Goal: Navigation & Orientation: Find specific page/section

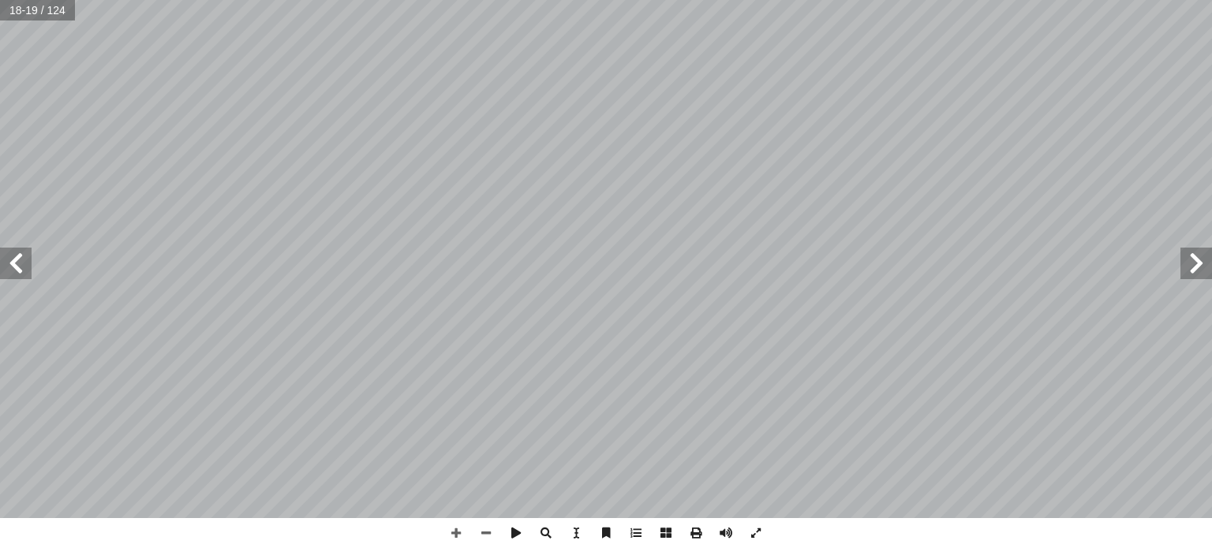
click at [22, 271] on span at bounding box center [16, 264] width 32 height 32
click at [1203, 265] on span at bounding box center [1197, 264] width 32 height 32
click at [453, 536] on span at bounding box center [456, 533] width 30 height 30
click at [455, 530] on span at bounding box center [456, 533] width 30 height 30
click at [16, 262] on span at bounding box center [16, 264] width 32 height 32
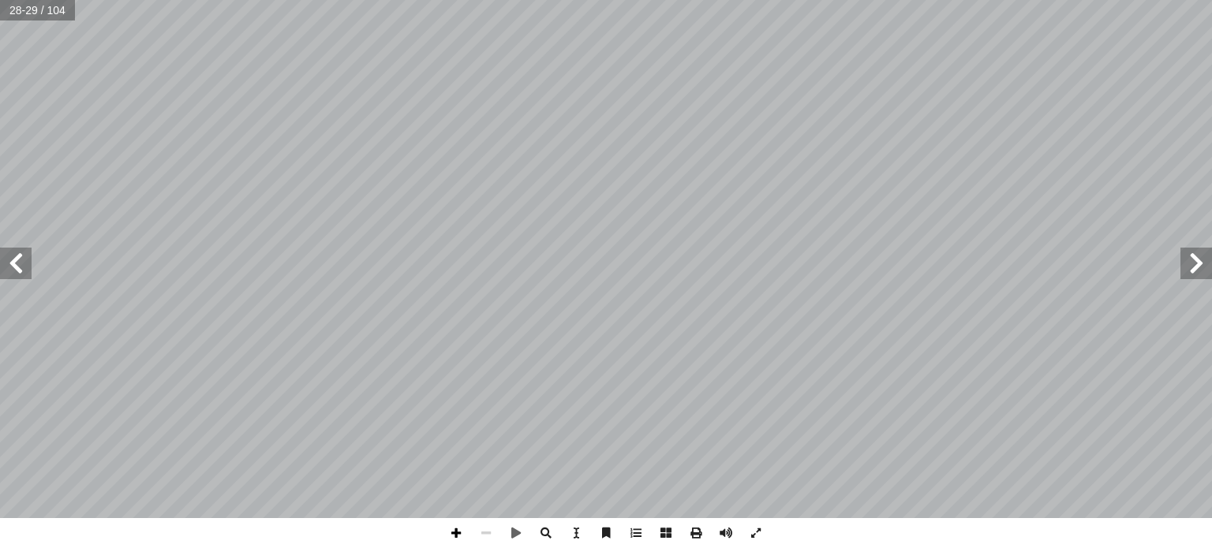
click at [458, 534] on span at bounding box center [456, 533] width 30 height 30
click at [1187, 265] on span at bounding box center [1197, 264] width 32 height 32
click at [21, 261] on span at bounding box center [16, 264] width 32 height 32
